Goal: Task Accomplishment & Management: Use online tool/utility

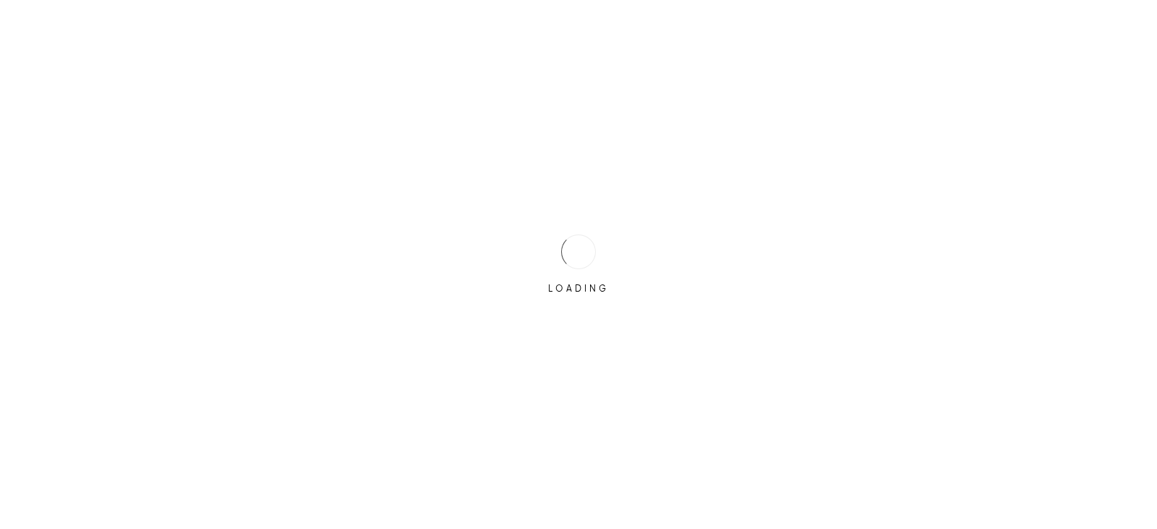
click at [488, 251] on div "LOADING" at bounding box center [578, 264] width 1157 height 529
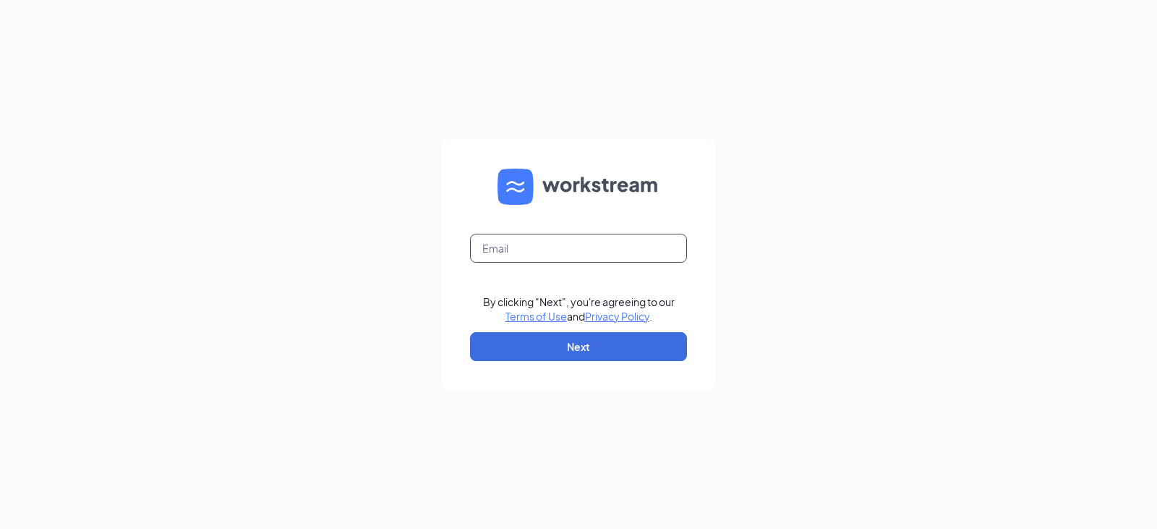
drag, startPoint x: 488, startPoint y: 260, endPoint x: 500, endPoint y: 251, distance: 15.5
click at [500, 250] on input "text" at bounding box center [578, 248] width 217 height 29
type input "moro@bushwoodjj.com"
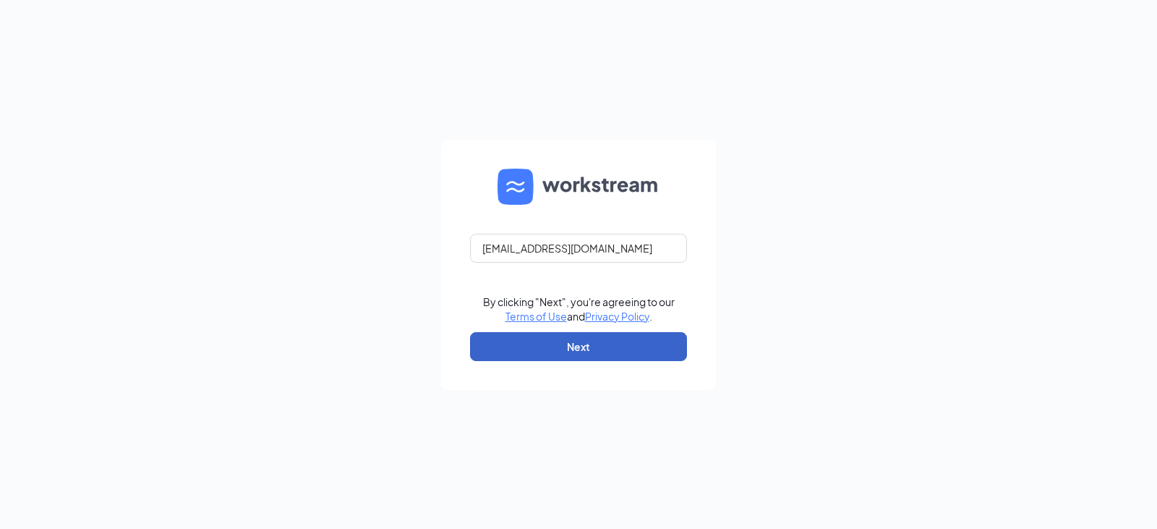
click at [589, 346] on button "Next" at bounding box center [578, 346] width 217 height 29
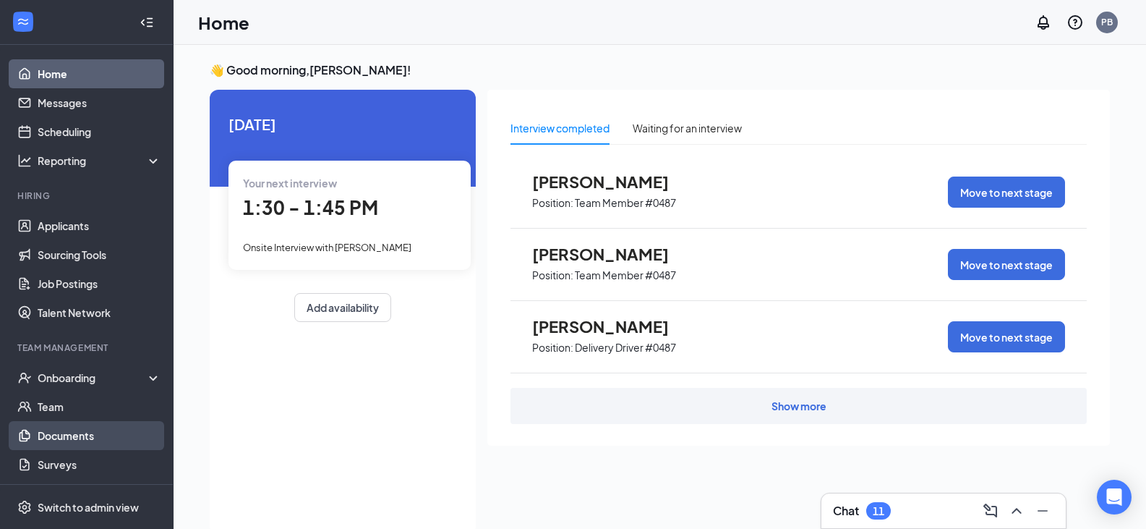
click at [80, 440] on link "Documents" at bounding box center [100, 435] width 124 height 29
